Goal: Information Seeking & Learning: Learn about a topic

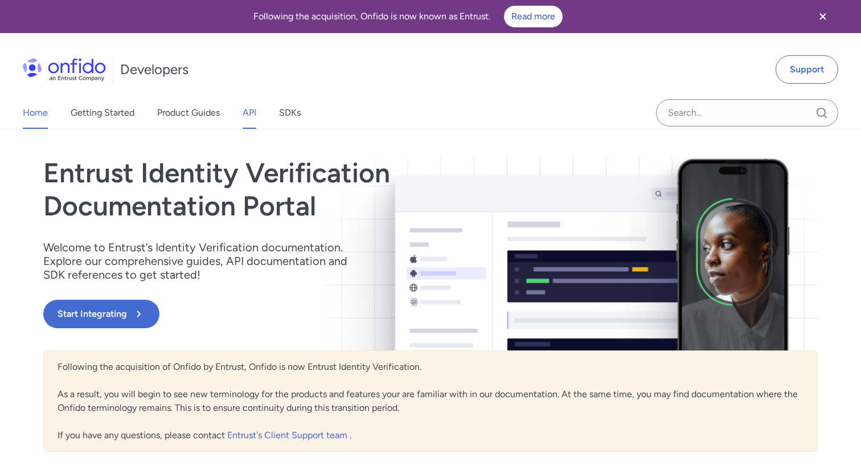
click at [249, 114] on link "API" at bounding box center [250, 113] width 14 height 32
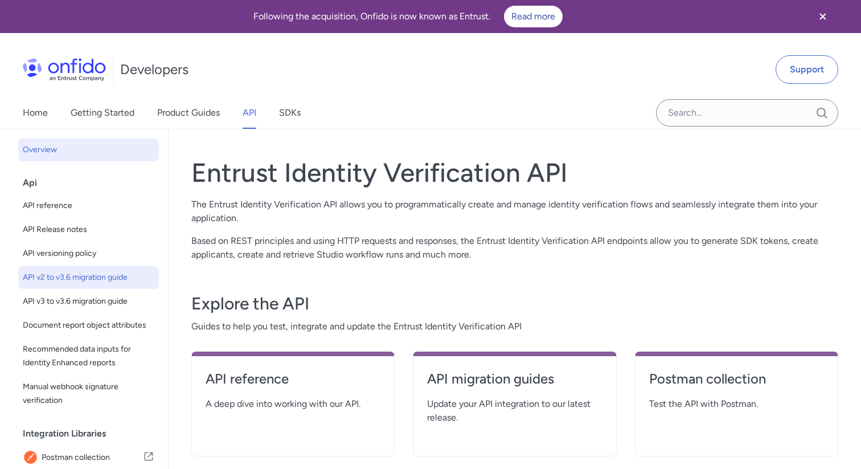
click at [93, 272] on span "API v2 to v3.6 migration guide" at bounding box center [89, 277] width 132 height 14
